Goal: Information Seeking & Learning: Learn about a topic

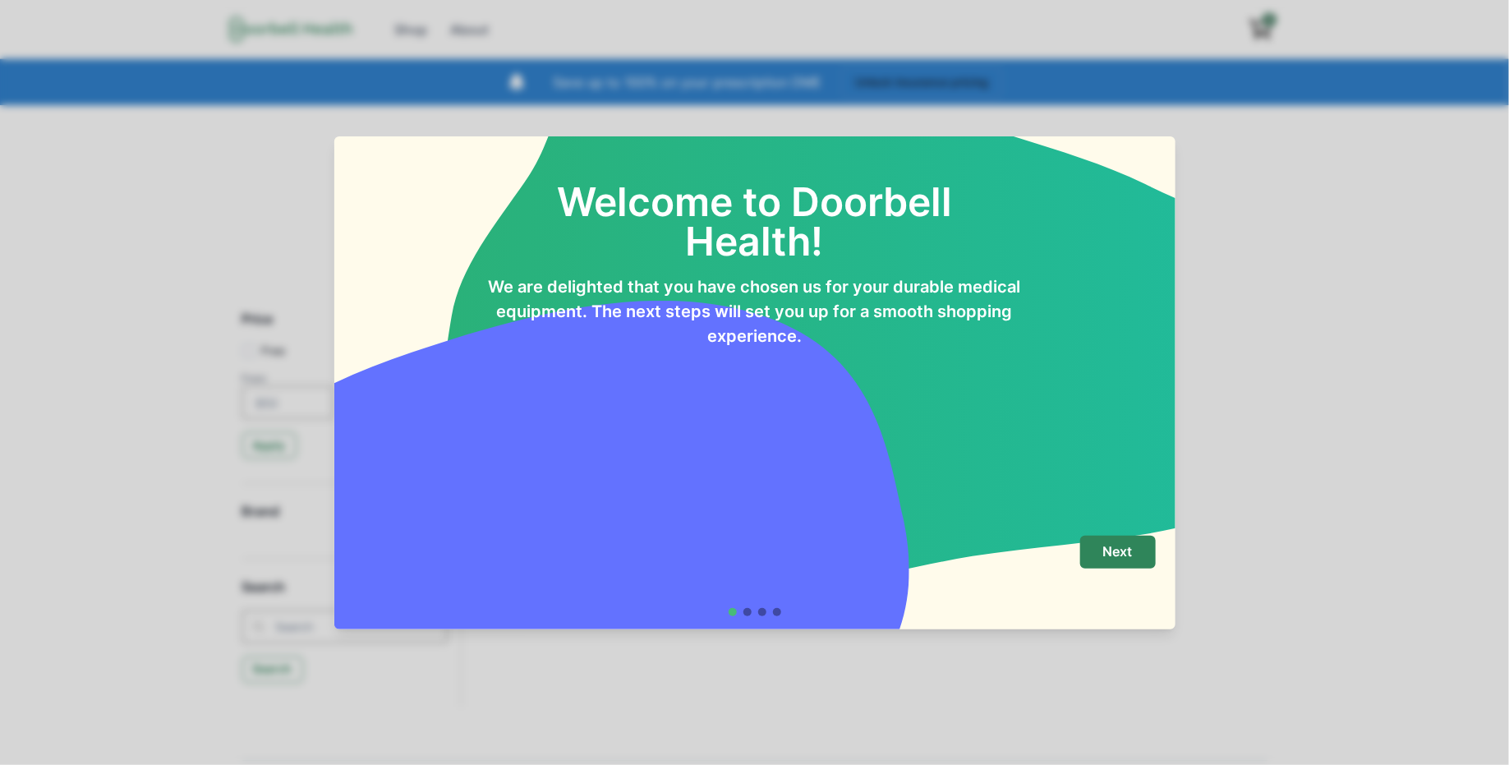
click at [1121, 534] on footer "Next" at bounding box center [754, 575] width 841 height 107
click at [1128, 544] on p "Next" at bounding box center [1118, 552] width 30 height 16
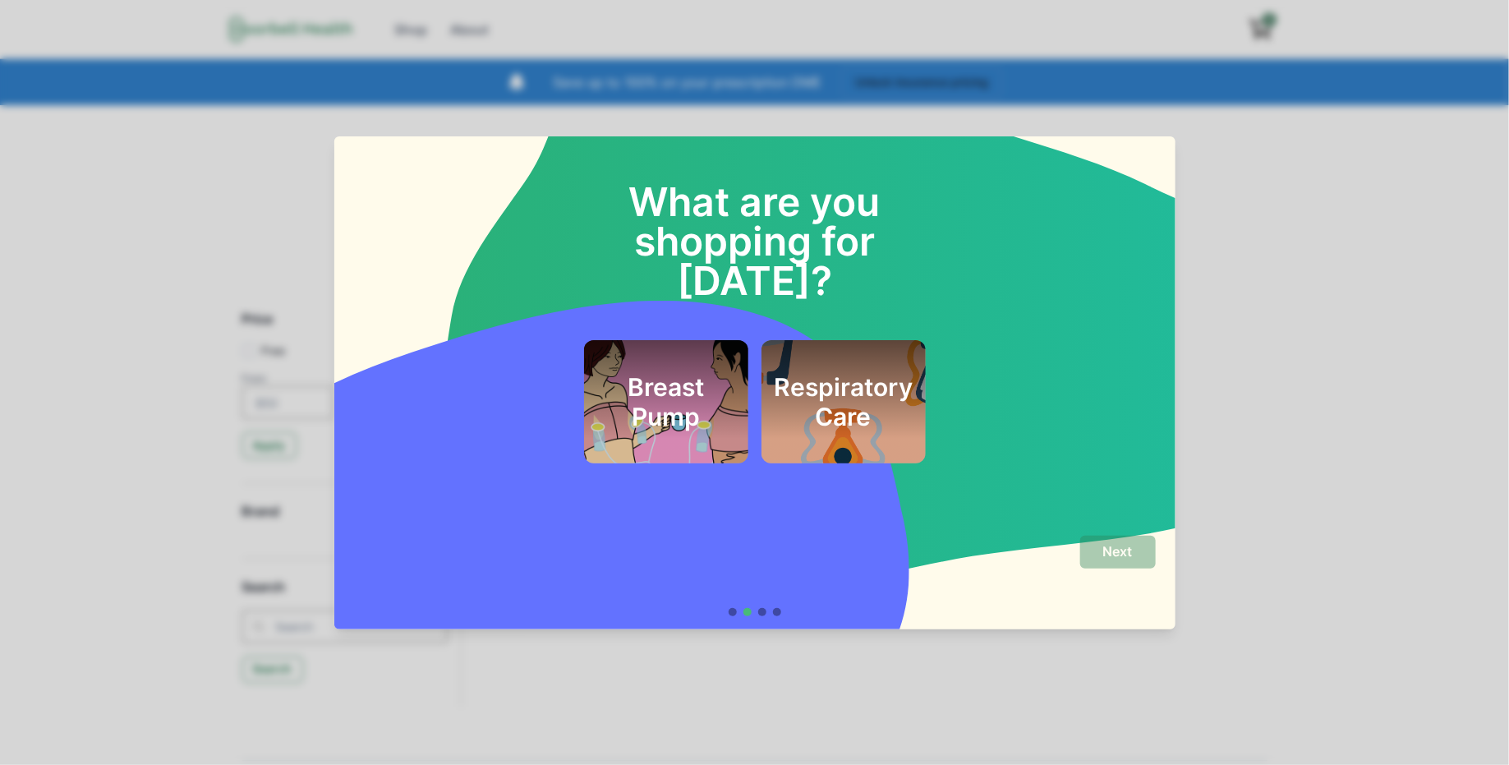
click at [1266, 475] on div "What are you shopping for [DATE]? Breast Pump Respiratory Care Next" at bounding box center [754, 382] width 1509 height 765
click at [789, 372] on h2 "Respiratory Care" at bounding box center [843, 401] width 139 height 59
click at [1114, 545] on p "Next" at bounding box center [1118, 552] width 30 height 16
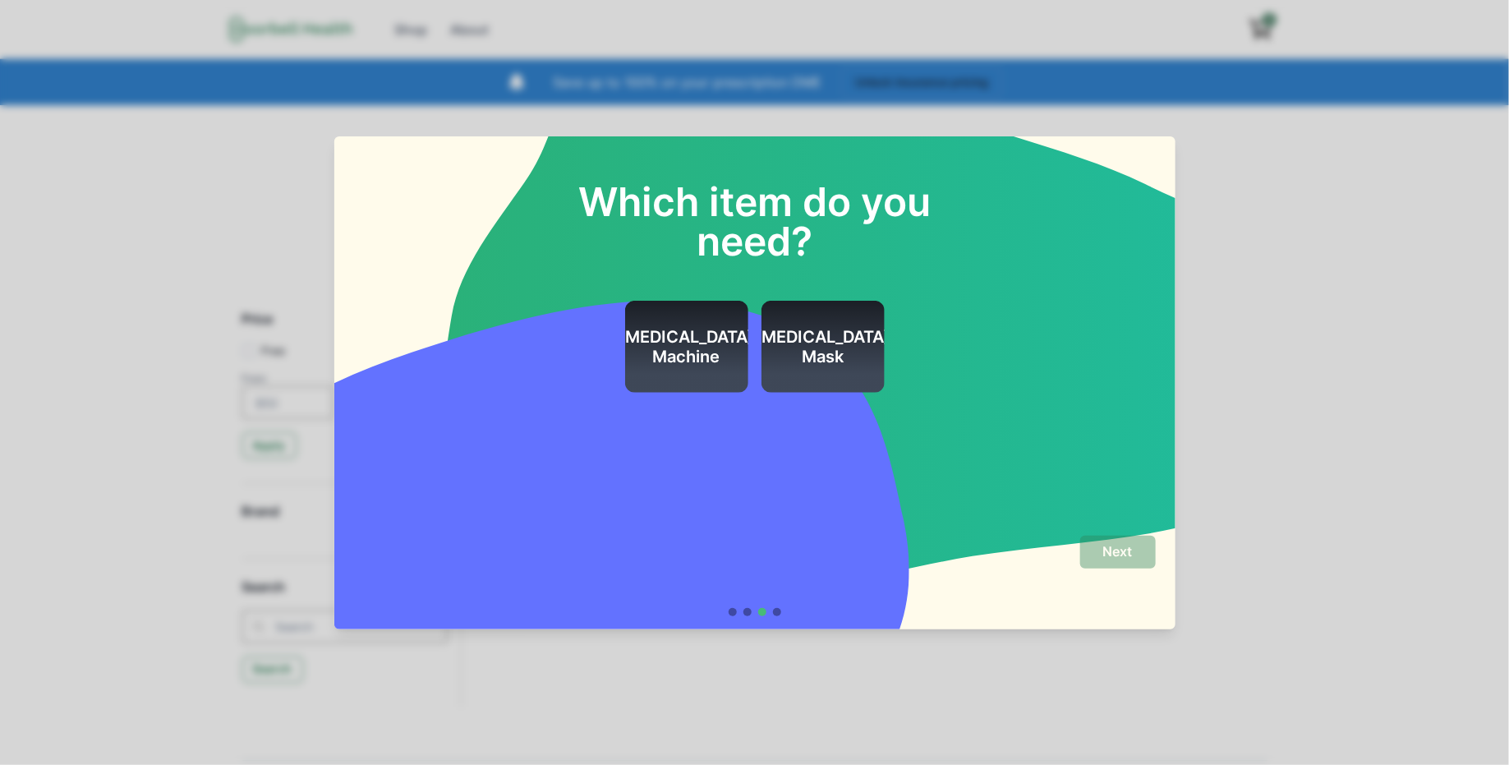
click at [679, 346] on h2 "[MEDICAL_DATA] Machine" at bounding box center [687, 346] width 136 height 39
click at [1131, 541] on button "Next" at bounding box center [1118, 552] width 76 height 33
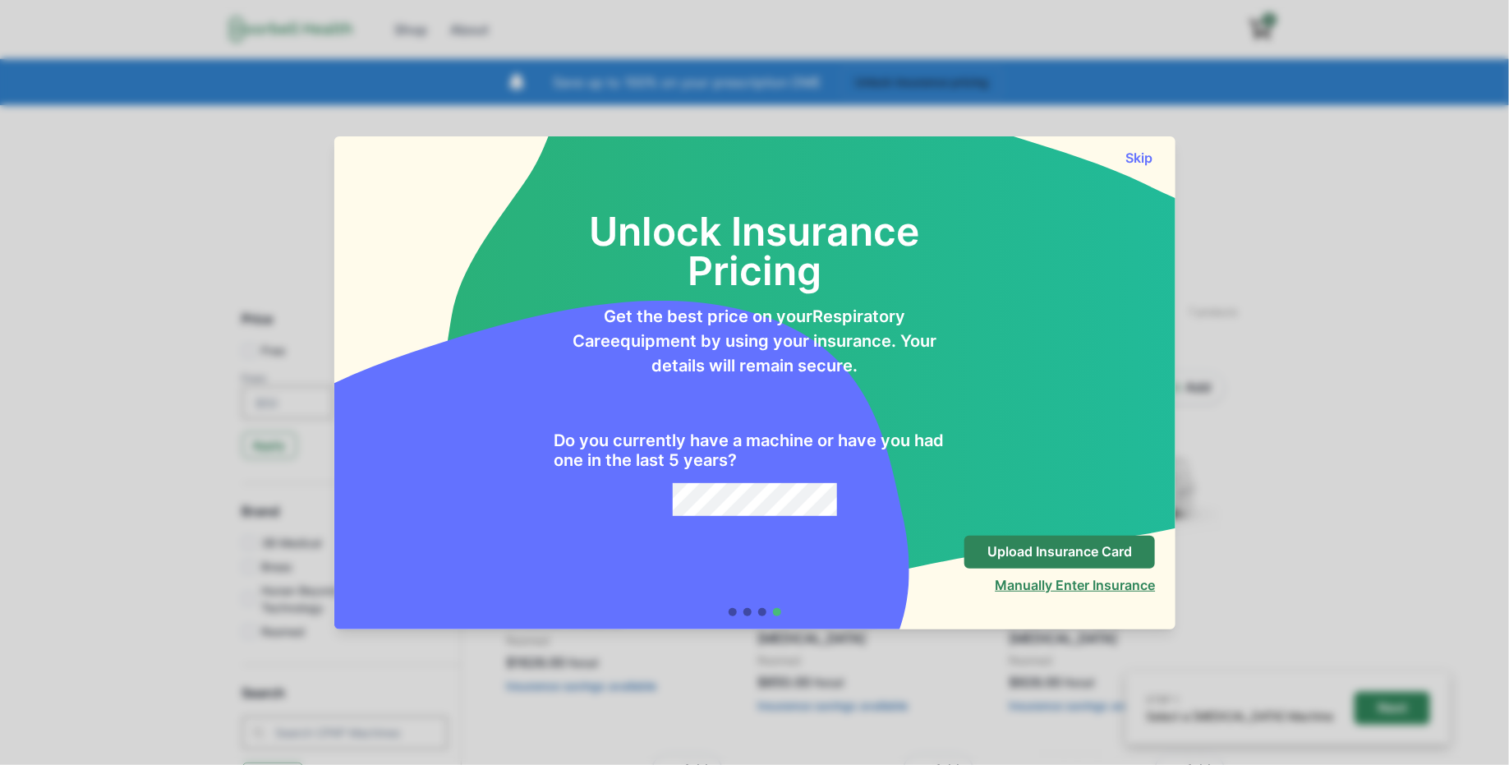
click at [1016, 580] on button "Manually Enter Insurance" at bounding box center [1075, 585] width 160 height 16
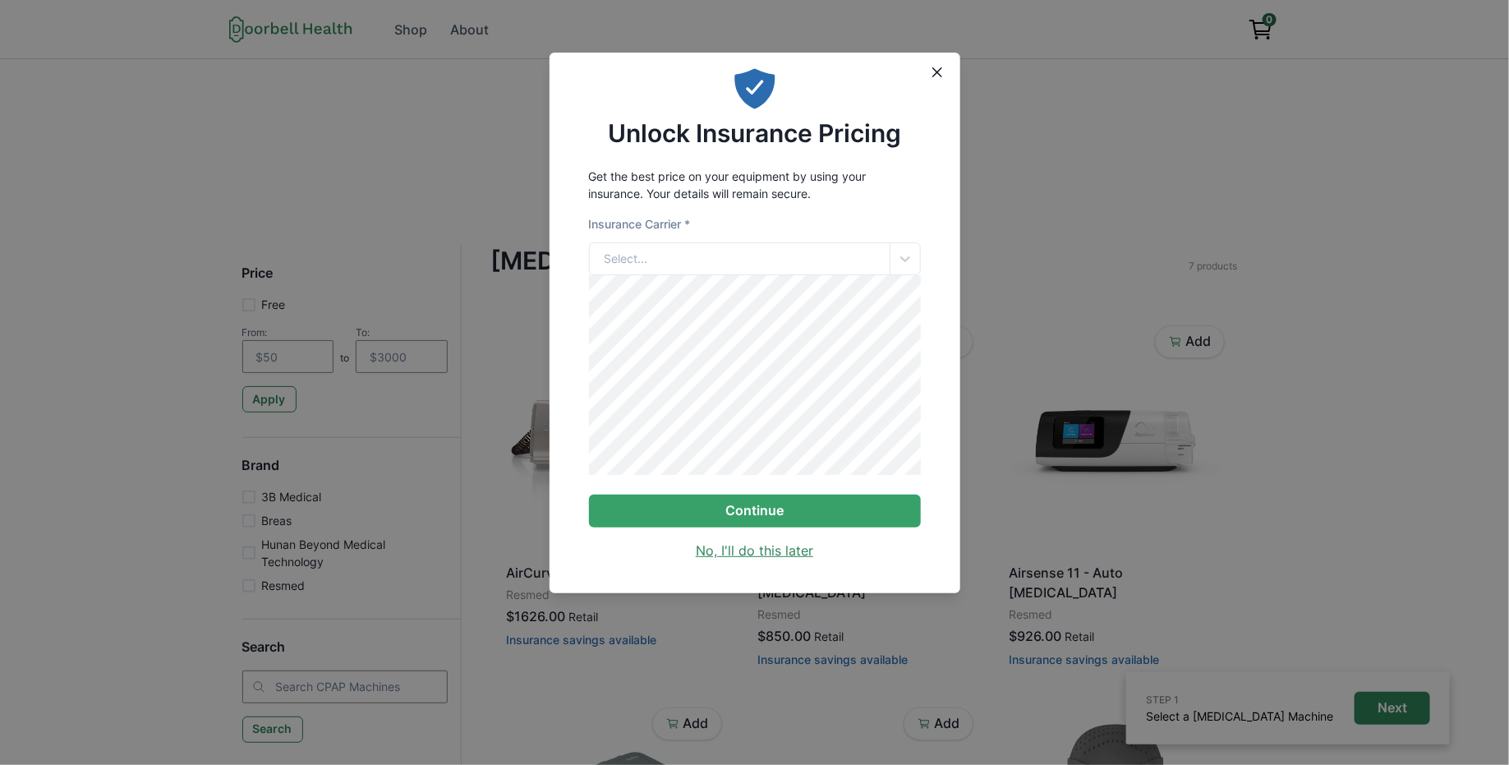
click at [752, 560] on link "No, I'll do this later" at bounding box center [754, 551] width 117 height 20
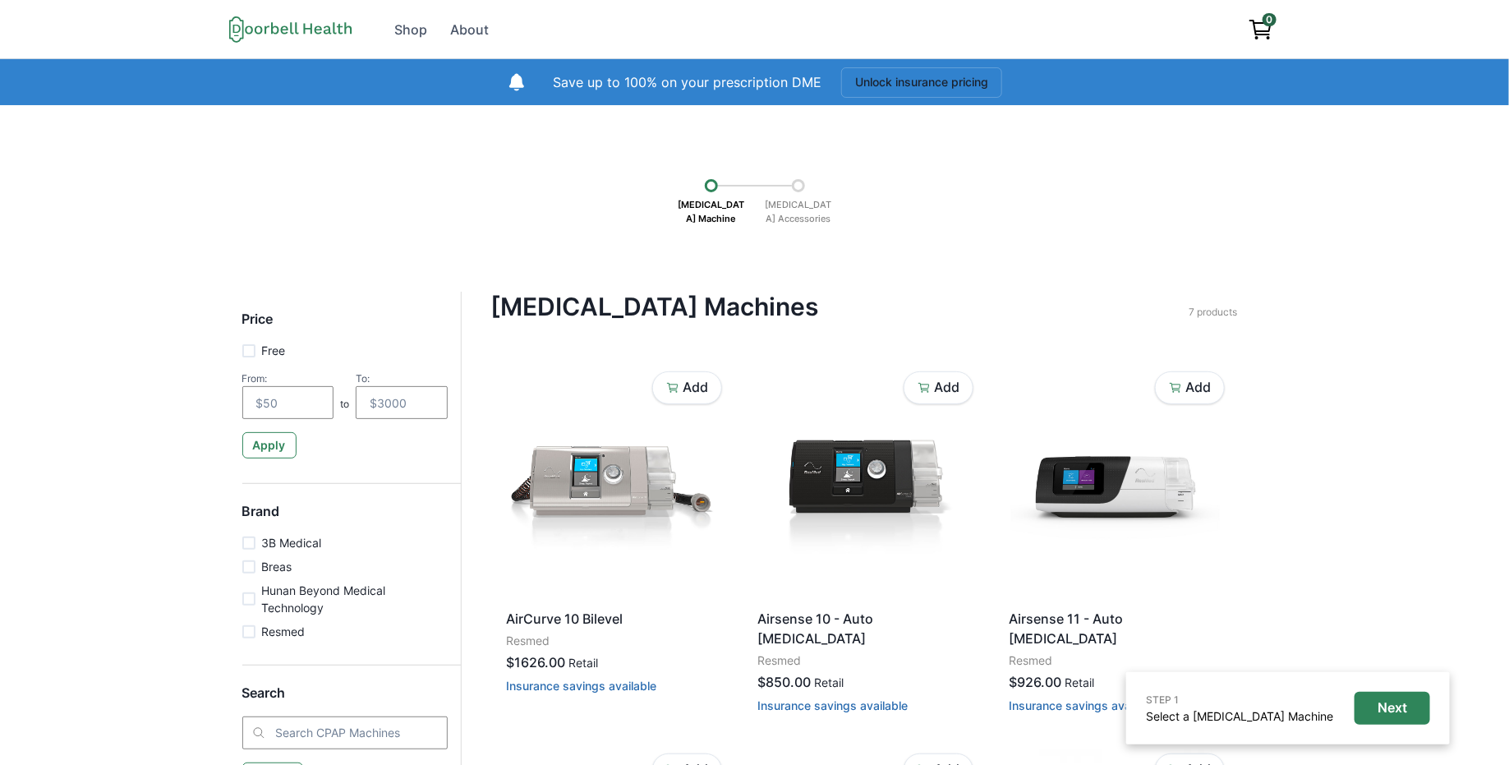
click at [312, 25] on icon at bounding box center [290, 29] width 123 height 27
click at [466, 26] on div "About" at bounding box center [470, 30] width 39 height 20
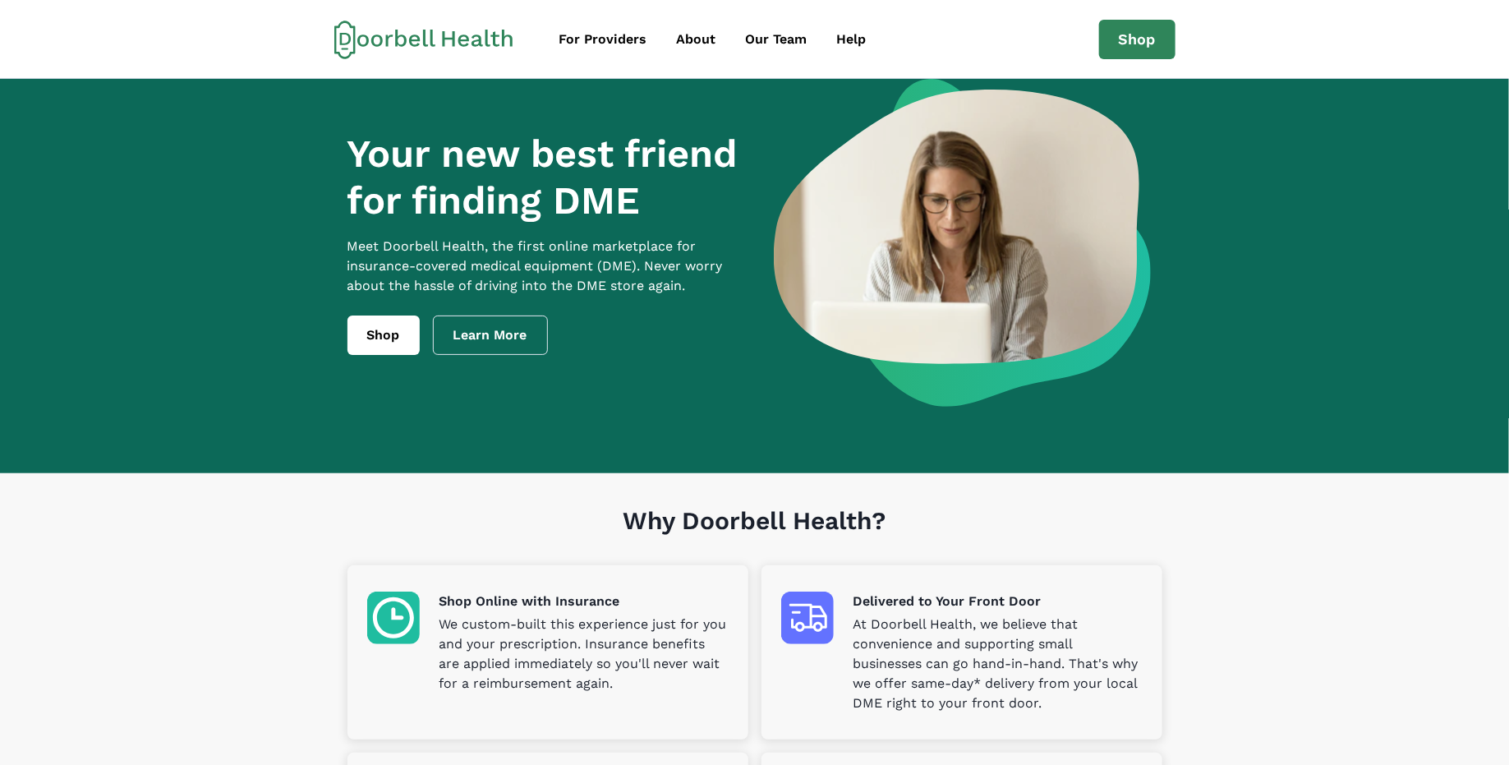
click at [541, 36] on link at bounding box center [440, 39] width 212 height 39
click at [441, 39] on icon at bounding box center [423, 39] width 179 height 39
click at [439, 55] on icon at bounding box center [423, 39] width 179 height 39
click at [431, 39] on icon at bounding box center [432, 38] width 5 height 17
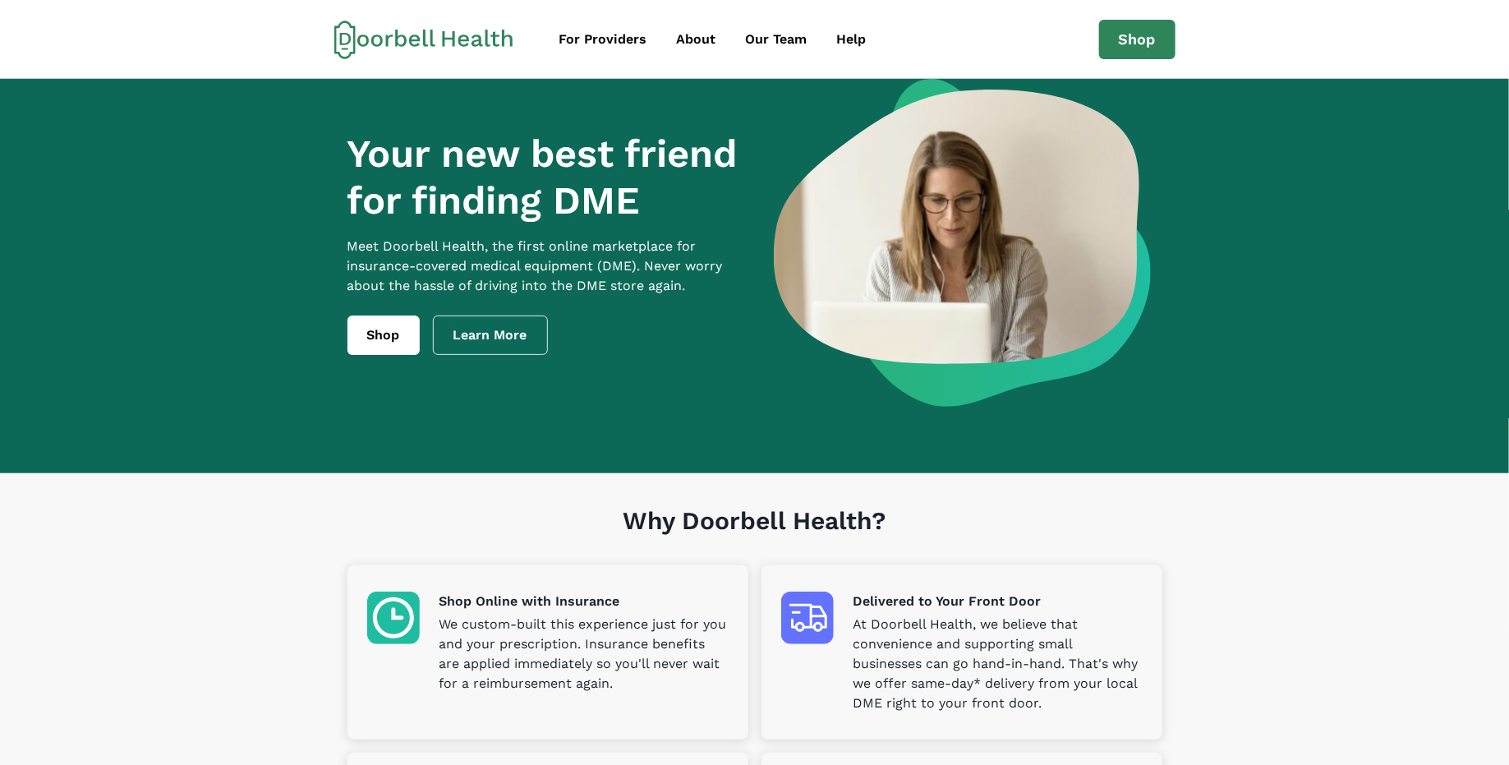
click at [431, 39] on icon at bounding box center [432, 38] width 5 height 17
click at [698, 48] on link "About" at bounding box center [697, 39] width 66 height 33
click at [684, 36] on div "About" at bounding box center [696, 40] width 39 height 20
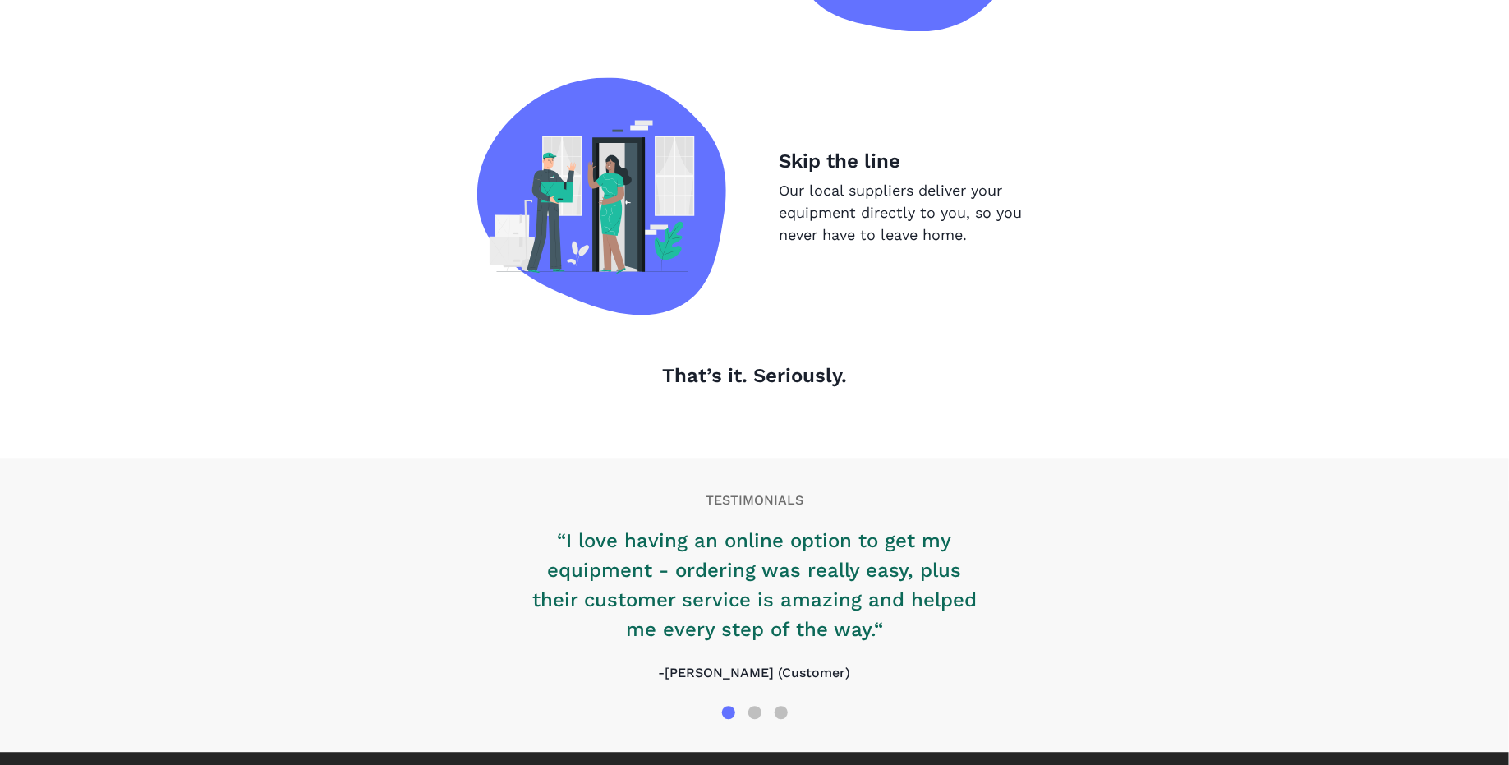
scroll to position [1652, 0]
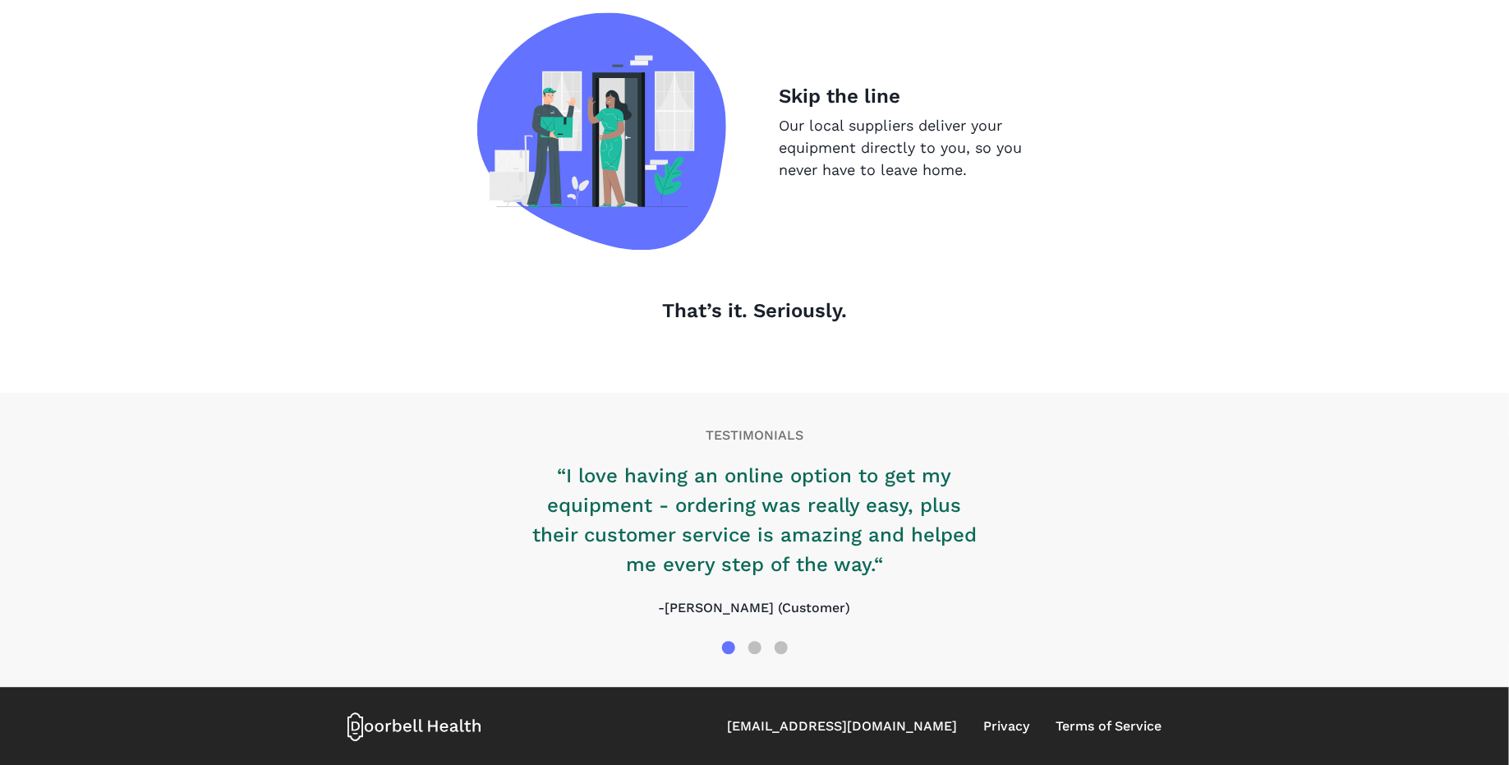
click at [458, 746] on div "[EMAIL_ADDRESS][DOMAIN_NAME] Privacy Terms of Service" at bounding box center [754, 726] width 815 height 79
click at [453, 738] on icon at bounding box center [414, 726] width 135 height 30
click at [430, 699] on div "[EMAIL_ADDRESS][DOMAIN_NAME] Privacy Terms of Service" at bounding box center [754, 726] width 815 height 79
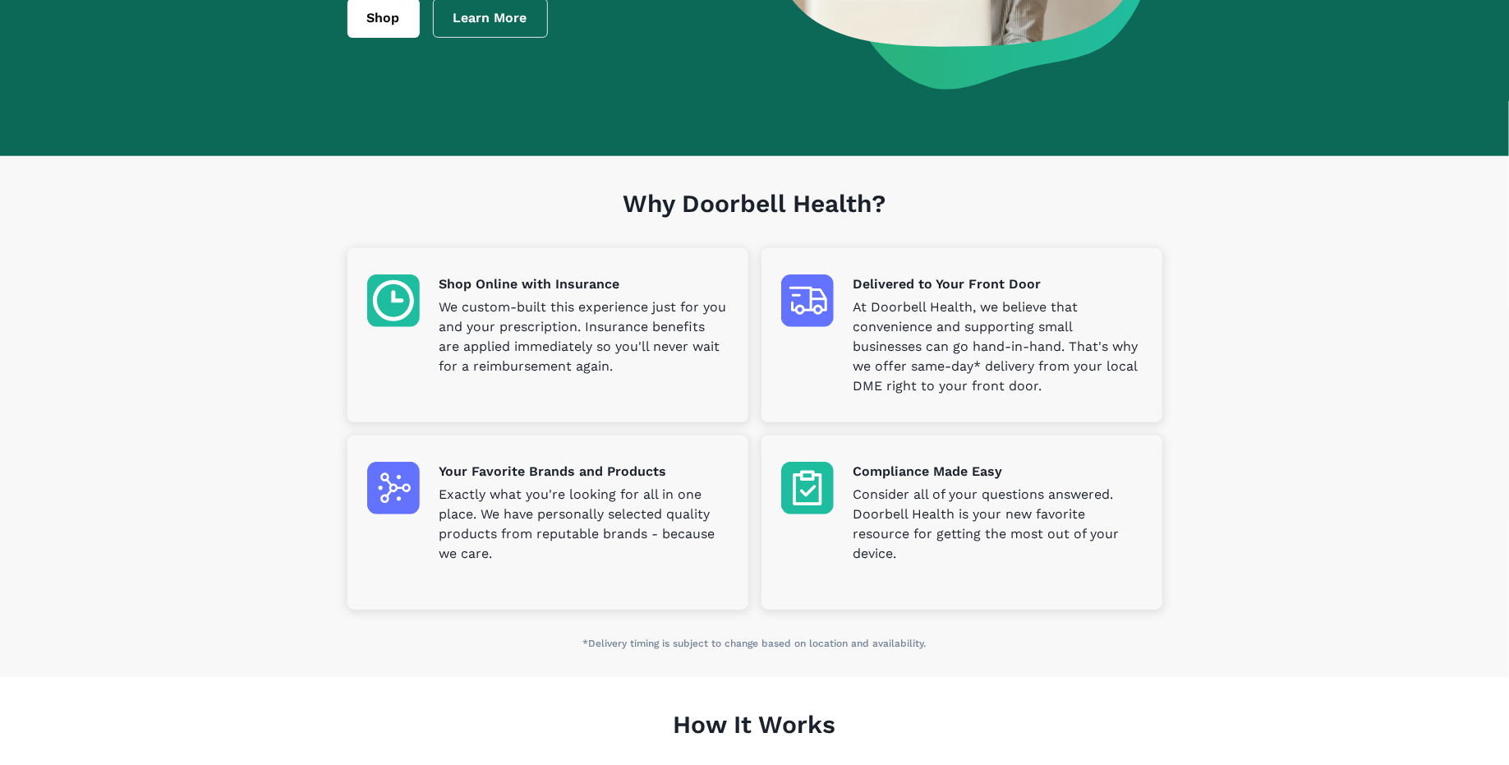
scroll to position [329, 0]
